Goal: Information Seeking & Learning: Find specific page/section

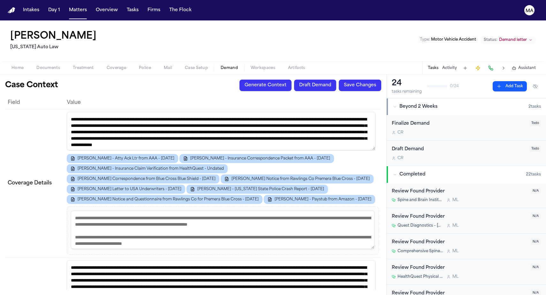
click at [24, 74] on div "Case Context Generate Context Draft Demand Save Changes Field Value Coverage De…" at bounding box center [193, 184] width 386 height 220
click at [36, 65] on span "Documents" at bounding box center [48, 67] width 24 height 5
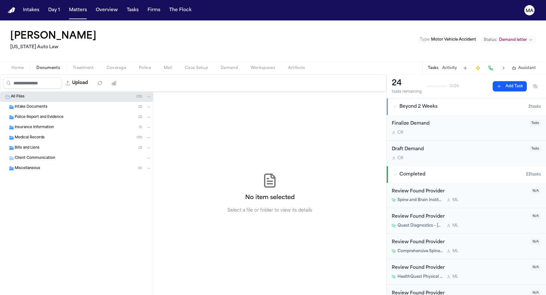
click at [50, 115] on span "Police Report and Evidence" at bounding box center [39, 117] width 49 height 5
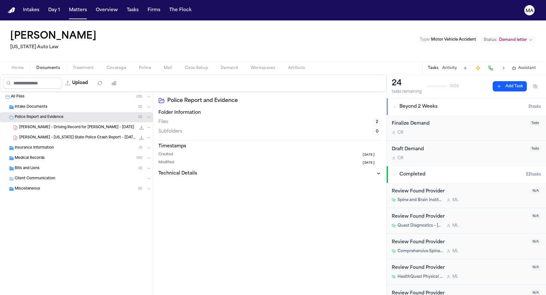
click at [49, 145] on div "Insurance Information ( 1 )" at bounding box center [83, 148] width 137 height 6
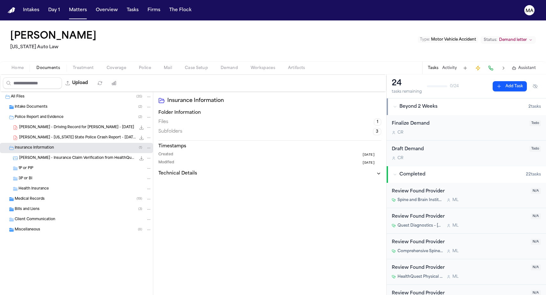
click at [40, 132] on div "M. Johnson - Michigan State Police Crash Report - 3.8.25 282.0 KB • PDF" at bounding box center [76, 137] width 153 height 10
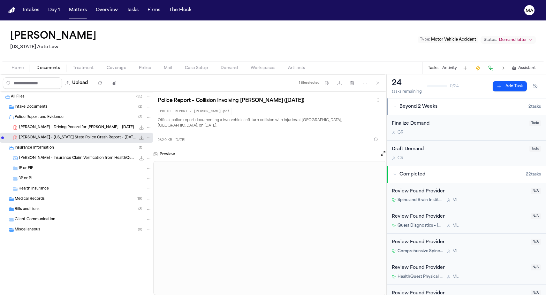
click at [66, 8] on button "Matters" at bounding box center [77, 9] width 23 height 11
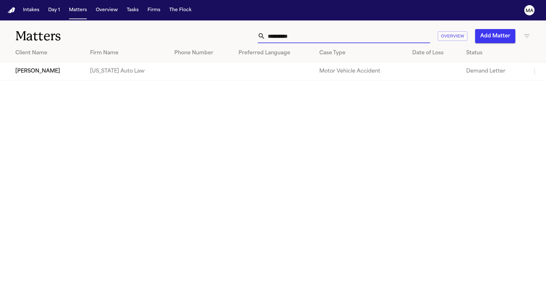
drag, startPoint x: 402, startPoint y: 28, endPoint x: 315, endPoint y: 29, distance: 86.5
click at [315, 29] on div "**********" at bounding box center [346, 36] width 368 height 14
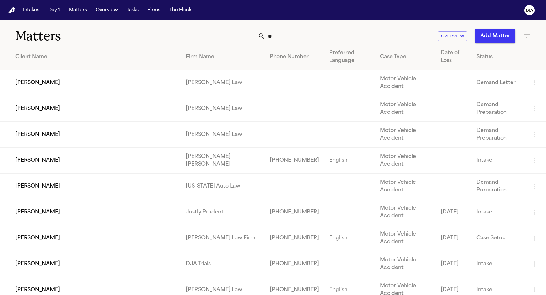
type input "*"
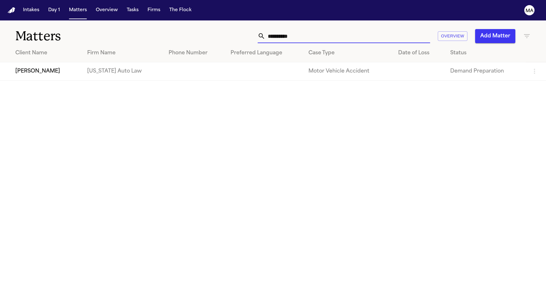
type input "**********"
click at [47, 62] on td "[PERSON_NAME]" at bounding box center [41, 71] width 82 height 18
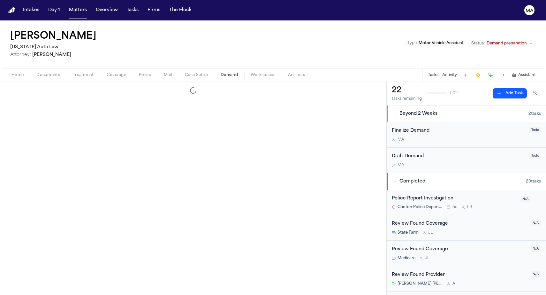
click at [221, 72] on span "Demand" at bounding box center [229, 74] width 17 height 5
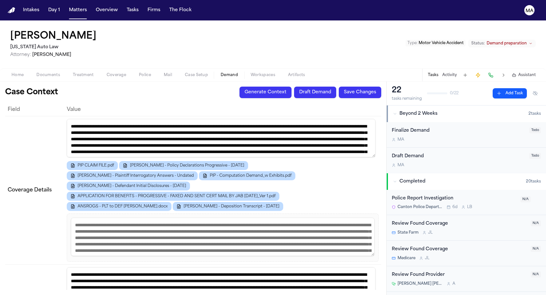
click at [251, 72] on span "Workspaces" at bounding box center [263, 74] width 25 height 5
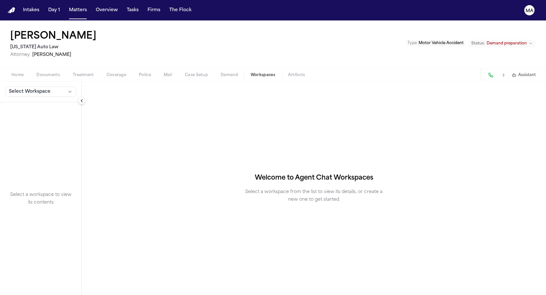
click at [25, 88] on span "Select Workspace" at bounding box center [29, 91] width 41 height 6
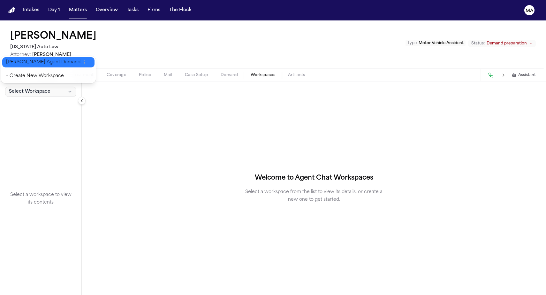
click at [22, 59] on span "[PERSON_NAME] Agent Demand" at bounding box center [43, 62] width 74 height 6
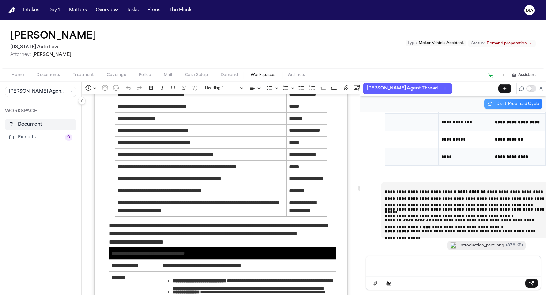
scroll to position [587, 0]
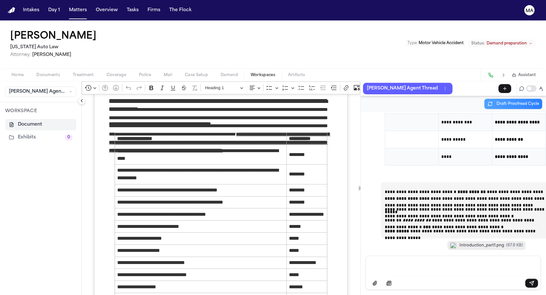
click at [392, 268] on p "Message input" at bounding box center [452, 265] width 159 height 6
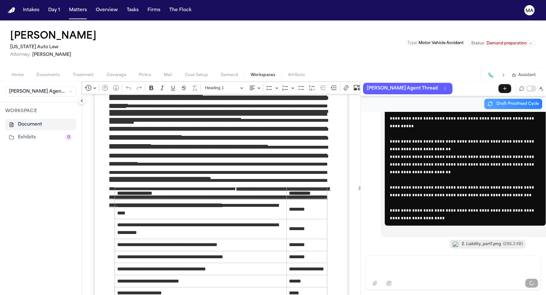
scroll to position [583, 0]
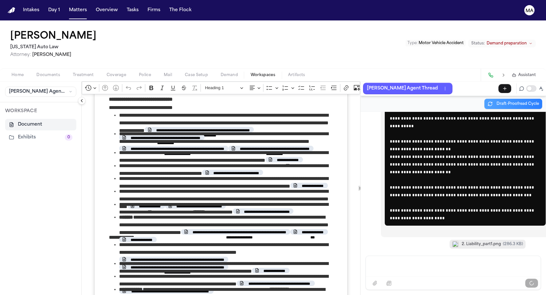
scroll to position [25593, 0]
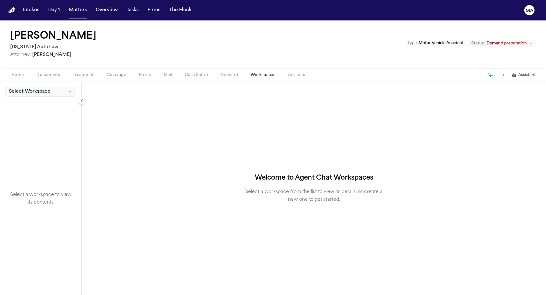
click at [19, 88] on span "Select Workspace" at bounding box center [29, 91] width 41 height 6
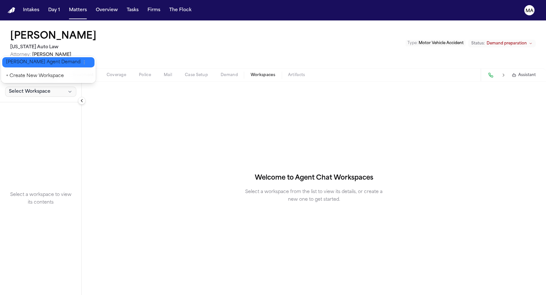
click at [20, 61] on span "[PERSON_NAME] Agent Demand" at bounding box center [43, 62] width 74 height 6
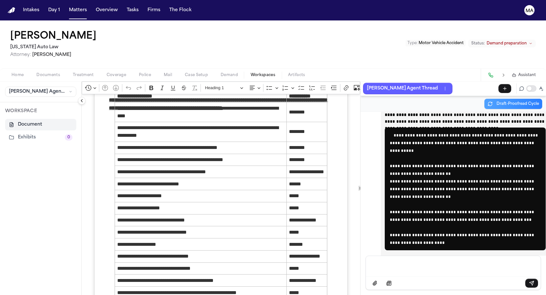
scroll to position [643, 0]
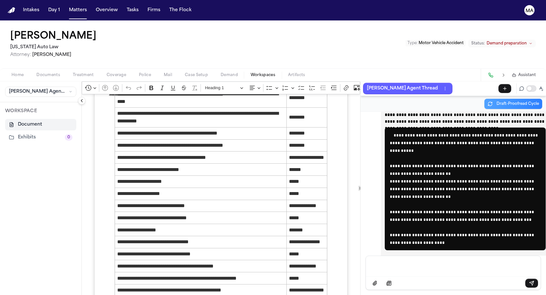
click at [401, 268] on p "Message input" at bounding box center [452, 265] width 159 height 6
drag, startPoint x: 158, startPoint y: 126, endPoint x: 81, endPoint y: 121, distance: 77.1
click at [410, 266] on p "**********" at bounding box center [451, 264] width 156 height 4
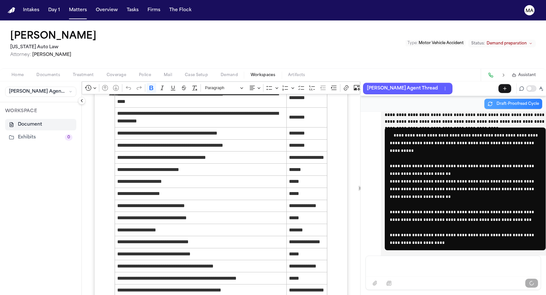
scroll to position [25574, 0]
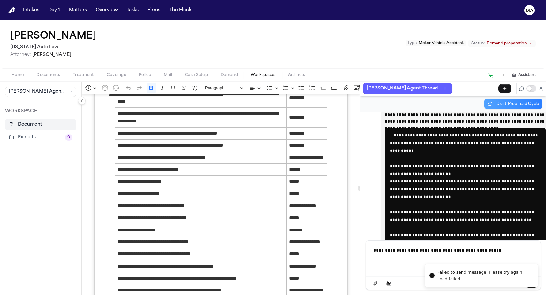
scroll to position [25561, 0]
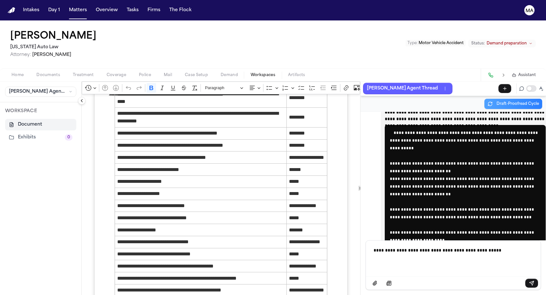
click at [482, 251] on p "**********" at bounding box center [451, 249] width 156 height 4
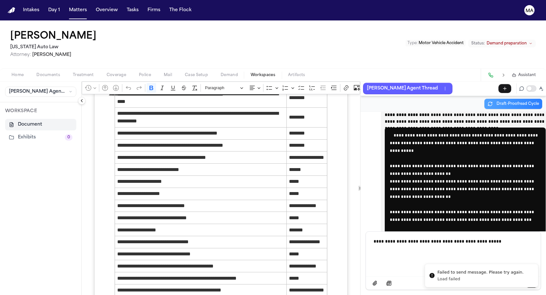
scroll to position [25566, 0]
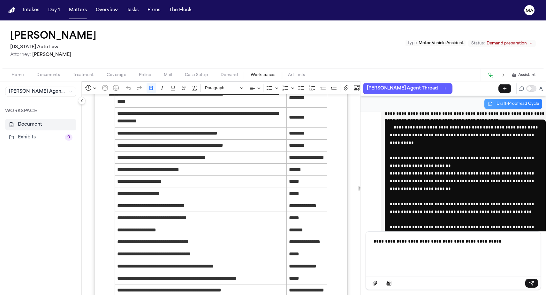
click at [480, 263] on div "**********" at bounding box center [453, 252] width 167 height 43
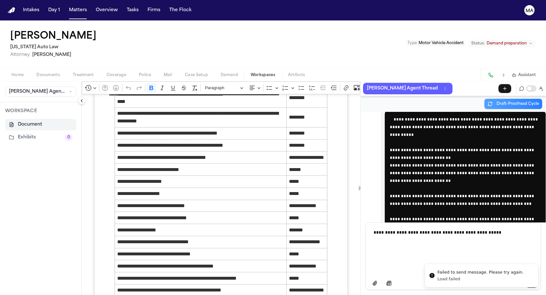
scroll to position [25572, 0]
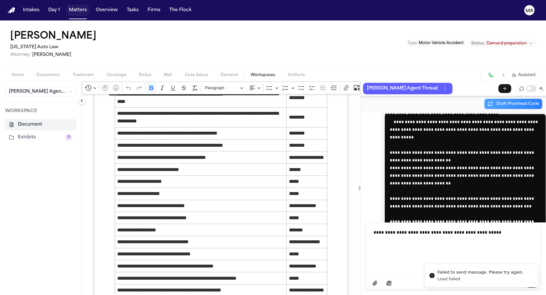
click at [66, 7] on button "Matters" at bounding box center [77, 9] width 23 height 11
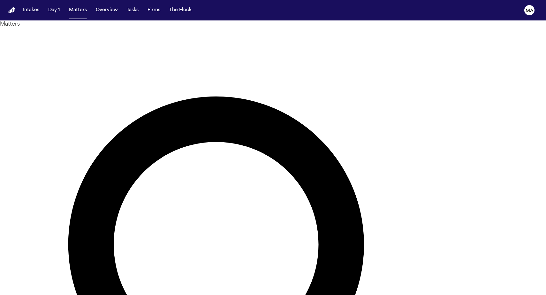
type input "*********"
drag, startPoint x: 363, startPoint y: 36, endPoint x: 64, endPoint y: 59, distance: 299.5
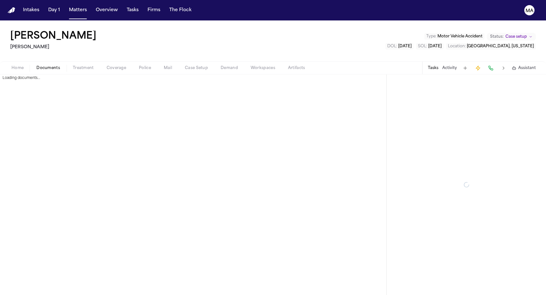
click at [36, 65] on span "Documents" at bounding box center [48, 67] width 24 height 5
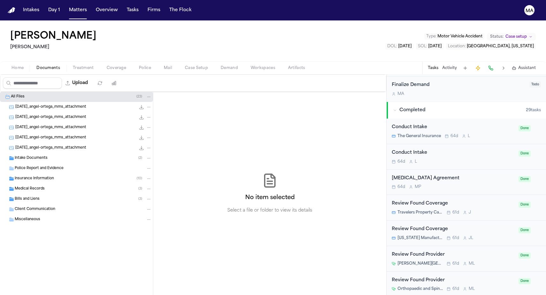
scroll to position [234, 0]
click at [139, 65] on span "Police" at bounding box center [145, 67] width 12 height 5
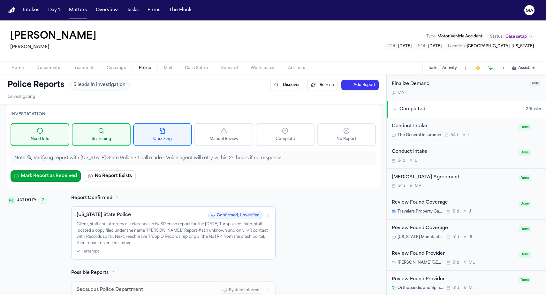
click at [206, 221] on p "Client, staff and attorney all reference an NJSP crash report for the [DATE] Tu…" at bounding box center [173, 233] width 193 height 25
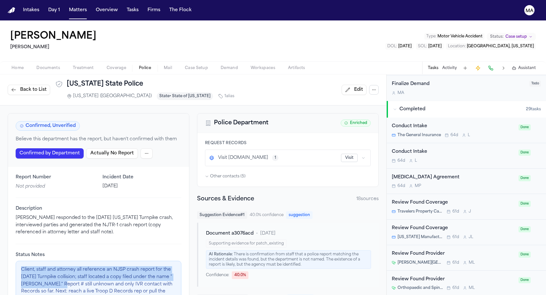
drag, startPoint x: 81, startPoint y: 160, endPoint x: 107, endPoint y: 169, distance: 26.9
click at [107, 266] on p "Client, staff and attorney all reference an NJSP crash report for the [DATE] Tu…" at bounding box center [98, 284] width 155 height 36
copy p "Client, staff and attorney all reference an NJSP crash report for the [DATE] Tu…"
click at [341, 154] on button "Visit" at bounding box center [349, 158] width 17 height 8
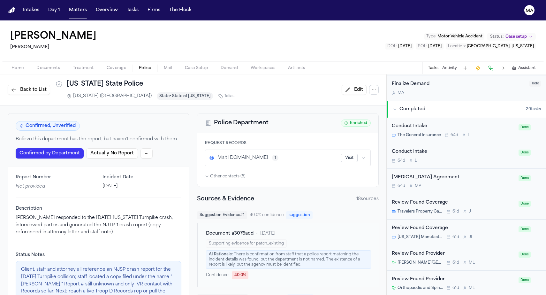
click at [12, 61] on div "Home Documents Treatment Coverage Police Mail Case Setup Demand Workspaces Arti…" at bounding box center [273, 67] width 546 height 13
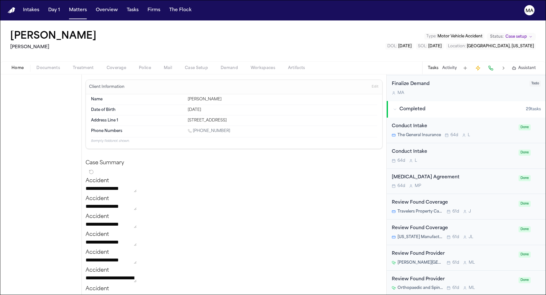
click at [11, 65] on span "Home" at bounding box center [17, 67] width 12 height 5
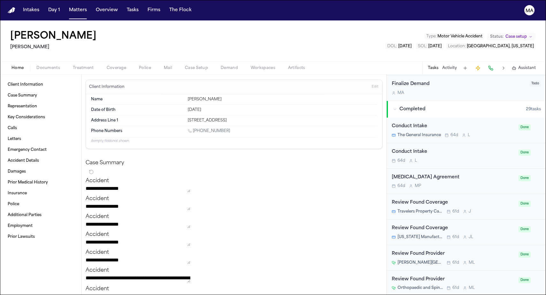
click at [36, 65] on span "Documents" at bounding box center [48, 67] width 24 height 5
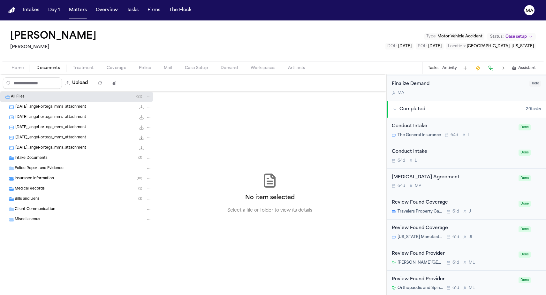
click at [44, 143] on div "[DATE]_angel-ortega_mms_attachment 109.4 KB • JPG" at bounding box center [76, 148] width 153 height 10
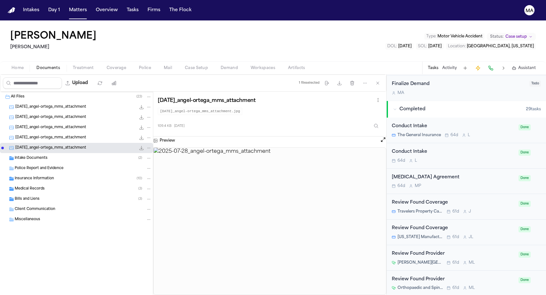
click at [44, 135] on span "[DATE]_angel-ortega_mms_attachment" at bounding box center [50, 137] width 71 height 5
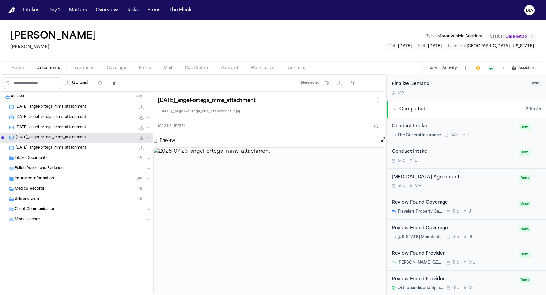
click at [46, 125] on span "[DATE]_angel-ortega_mms_attachment" at bounding box center [50, 127] width 71 height 5
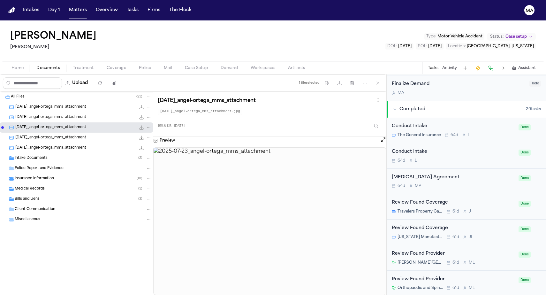
click at [49, 115] on span "[DATE]_angel-ortega_mms_attachment" at bounding box center [50, 117] width 71 height 5
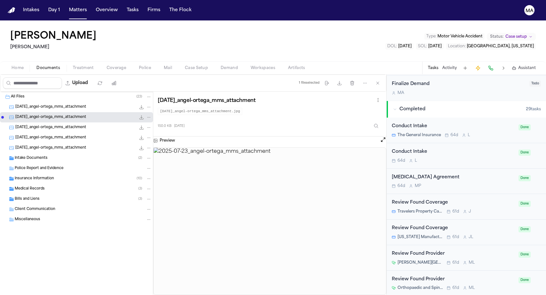
click at [50, 104] on span "[DATE]_angel-ortega_mms_attachment" at bounding box center [50, 106] width 71 height 5
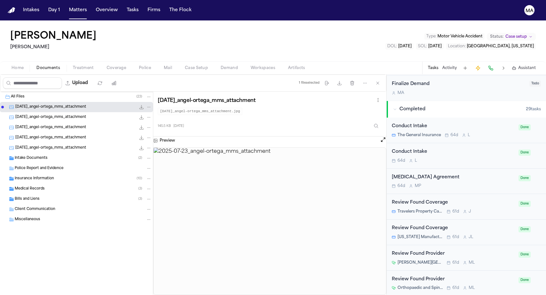
click at [43, 155] on div "Intake Documents ( 2 )" at bounding box center [83, 158] width 137 height 6
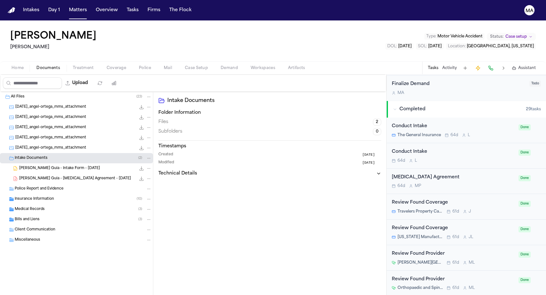
click at [47, 163] on div "[PERSON_NAME] Guia - Intake Form - [DATE] 14.3 MB • DOCX" at bounding box center [76, 168] width 153 height 10
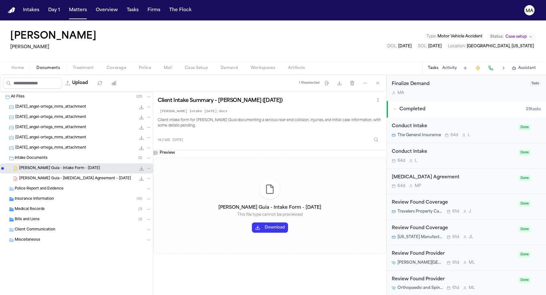
click at [42, 196] on span "Insurance Information" at bounding box center [34, 198] width 39 height 5
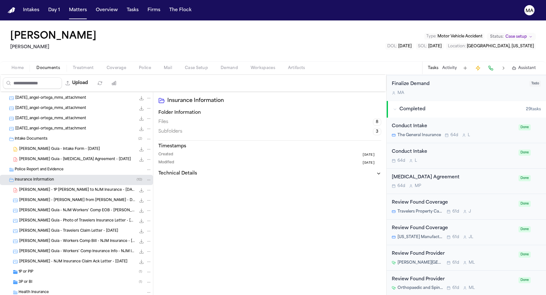
scroll to position [24, 0]
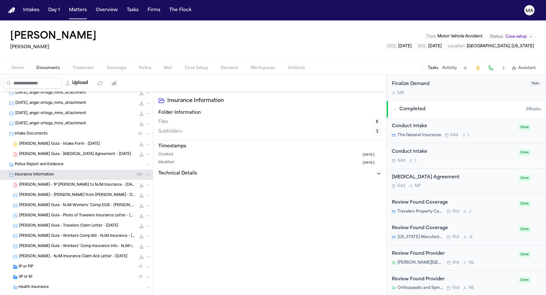
click at [0, 0] on span "14.3 MB • DOCX" at bounding box center [0, 0] width 0 height 0
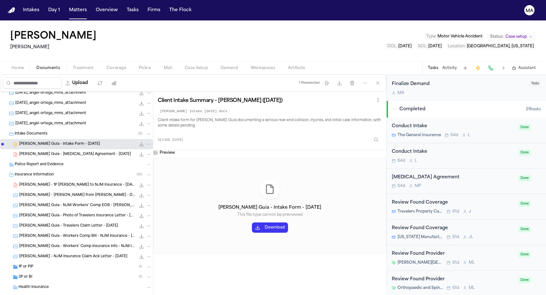
click at [50, 152] on span "[PERSON_NAME] Guia - [MEDICAL_DATA] Agreement - [DATE]" at bounding box center [75, 154] width 112 height 5
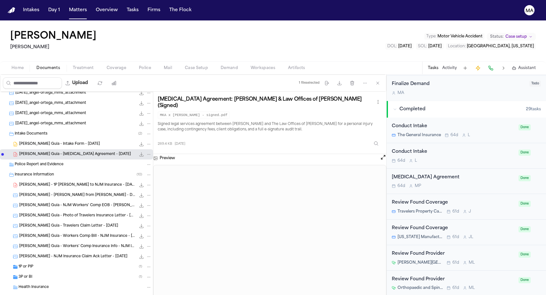
click at [49, 141] on span "[PERSON_NAME] Guia - Intake Form - [DATE]" at bounding box center [59, 143] width 81 height 5
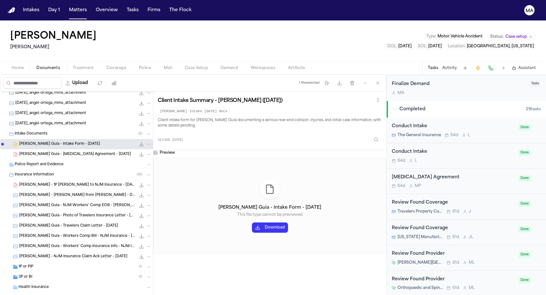
click at [252, 222] on button "Download" at bounding box center [270, 227] width 36 height 10
click at [38, 213] on span "[PERSON_NAME] Guia - Photo of Travelers Insurance Letter - [DATE]" at bounding box center [77, 215] width 116 height 5
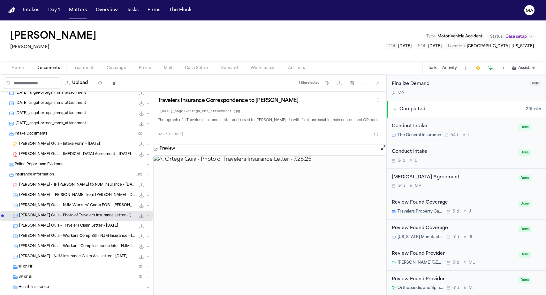
click at [42, 200] on div "[PERSON_NAME] Guia - NJM Workers' Comp EOB - [PERSON_NAME] - [DATE] to [DATE] 1…" at bounding box center [76, 205] width 153 height 10
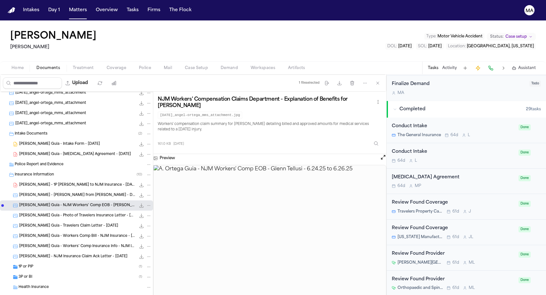
click at [42, 190] on div "[PERSON_NAME] - [PERSON_NAME] from [PERSON_NAME] - DOS [DATE] 148.2 KB • JPG" at bounding box center [76, 195] width 153 height 10
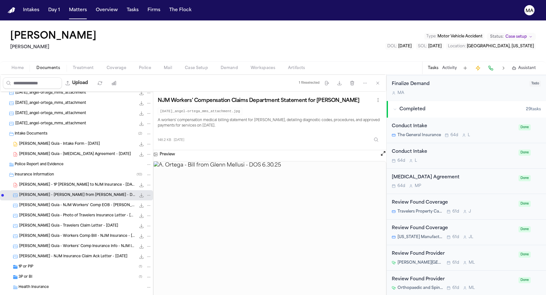
click at [44, 182] on span "[PERSON_NAME] - 1P [PERSON_NAME] to NJM Insurance - [DATE]" at bounding box center [77, 184] width 116 height 5
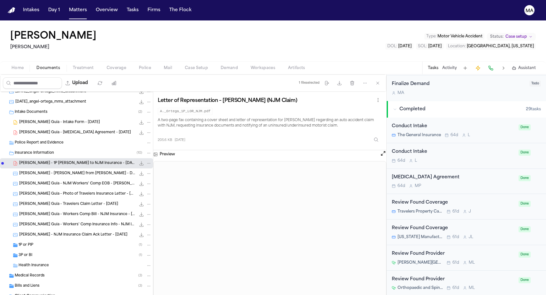
scroll to position [46, 0]
click at [36, 242] on div "1P or PIP ( 1 )" at bounding box center [85, 245] width 133 height 6
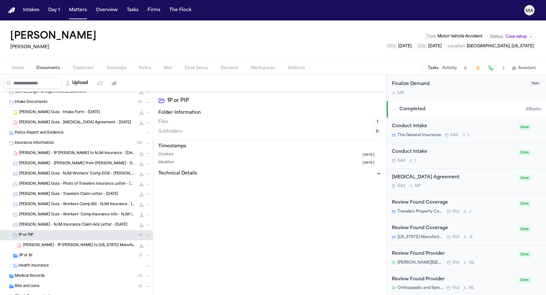
click at [38, 250] on div "3P or BI ( 1 )" at bounding box center [76, 255] width 153 height 10
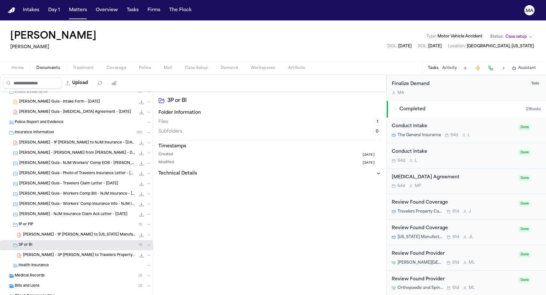
scroll to position [66, 0]
click at [42, 253] on span "[PERSON_NAME] - 3P [PERSON_NAME] to Travelers Property Casualty Company of Amer…" at bounding box center [79, 255] width 113 height 5
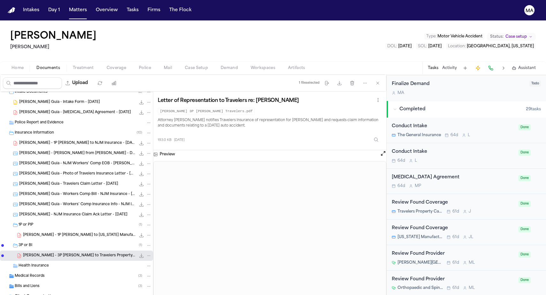
click at [34, 273] on span "Medical Records" at bounding box center [30, 275] width 30 height 5
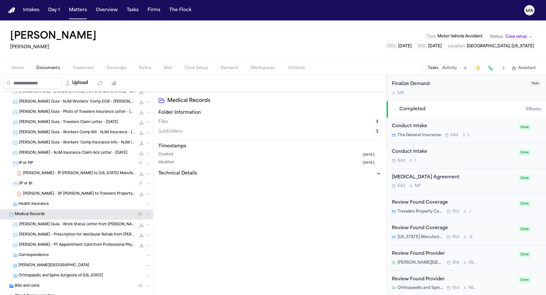
scroll to position [127, 0]
click at [46, 220] on div "[PERSON_NAME] Guia - Work Status Letter from [PERSON_NAME] - [DATE] 120.0 KB • …" at bounding box center [76, 225] width 153 height 10
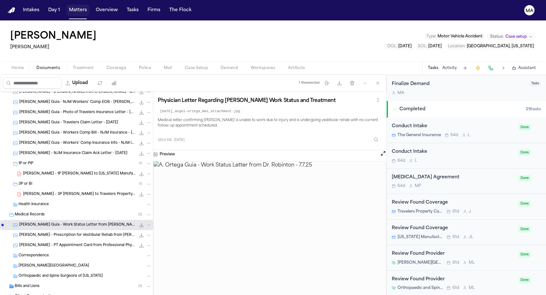
click at [66, 7] on button "Matters" at bounding box center [77, 9] width 23 height 11
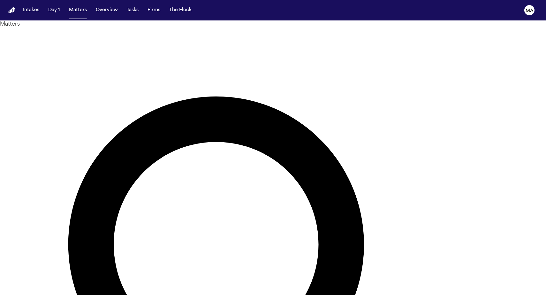
drag, startPoint x: 415, startPoint y: 28, endPoint x: 268, endPoint y: 25, distance: 146.5
type input "*****"
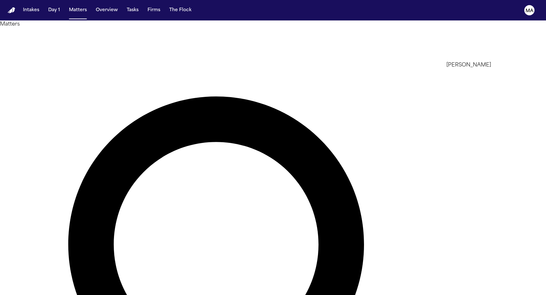
click at [458, 67] on li "[PERSON_NAME]" at bounding box center [491, 65] width 91 height 8
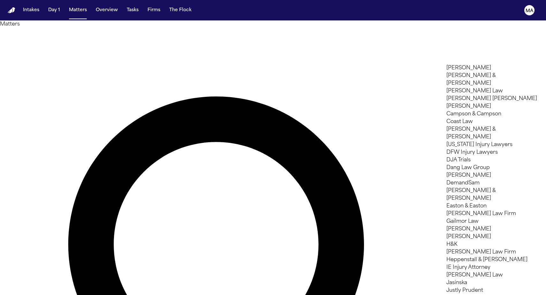
scroll to position [268, 0]
click at [177, 294] on div at bounding box center [273, 295] width 546 height 0
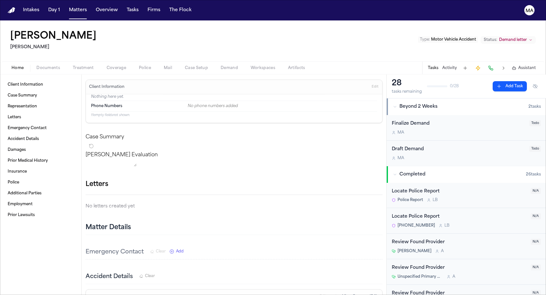
click at [214, 64] on button "Demand" at bounding box center [229, 68] width 30 height 8
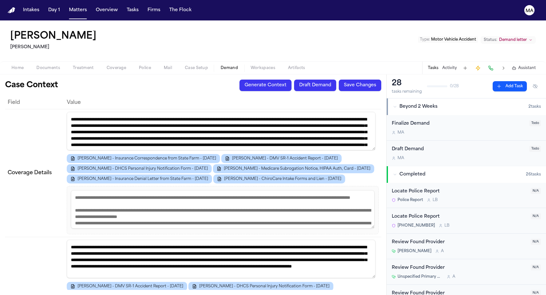
click at [251, 65] on span "Workspaces" at bounding box center [263, 67] width 25 height 5
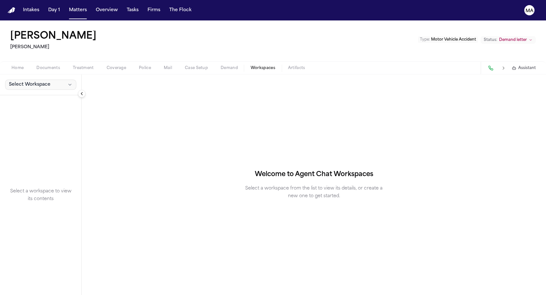
click at [30, 81] on span "Select Workspace" at bounding box center [29, 84] width 41 height 6
click at [28, 56] on span "[PERSON_NAME] Agent Demand" at bounding box center [43, 58] width 74 height 6
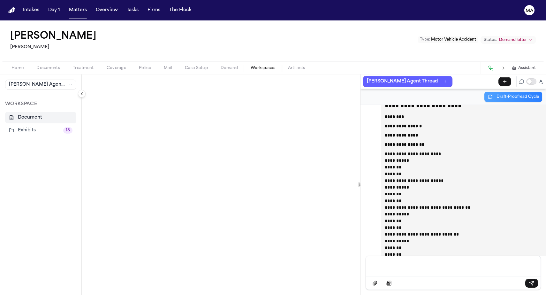
scroll to position [24224, 0]
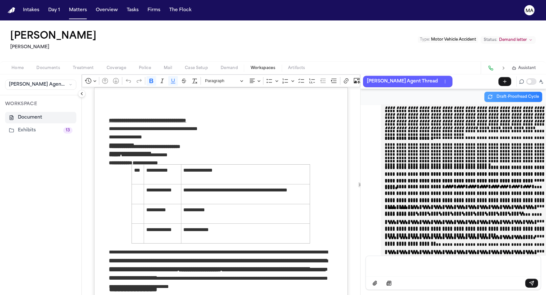
click at [23, 124] on button "Exhibits 13" at bounding box center [40, 129] width 71 height 11
